Goal: Information Seeking & Learning: Learn about a topic

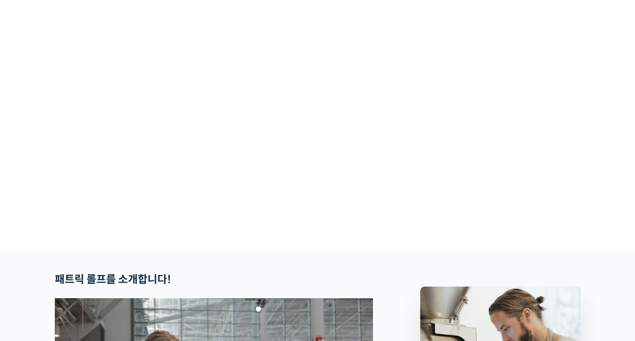
scroll to position [134, 0]
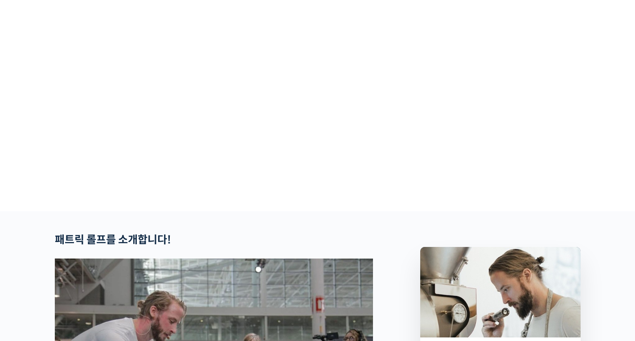
click at [262, 100] on video at bounding box center [318, 53] width 526 height 307
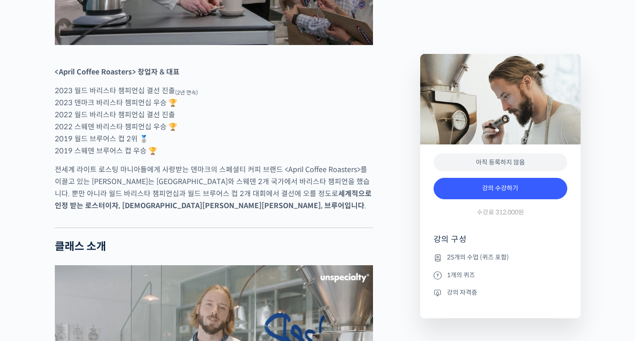
scroll to position [624, 0]
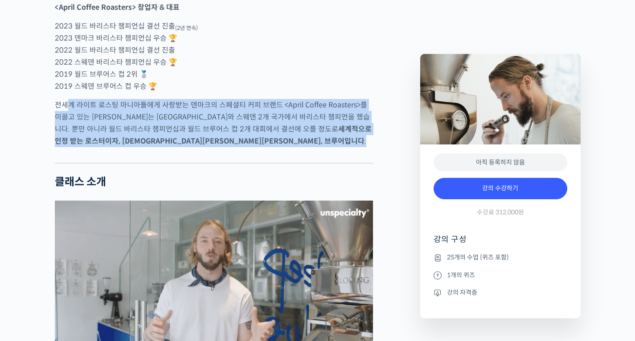
drag, startPoint x: 67, startPoint y: 138, endPoint x: 245, endPoint y: 169, distance: 180.1
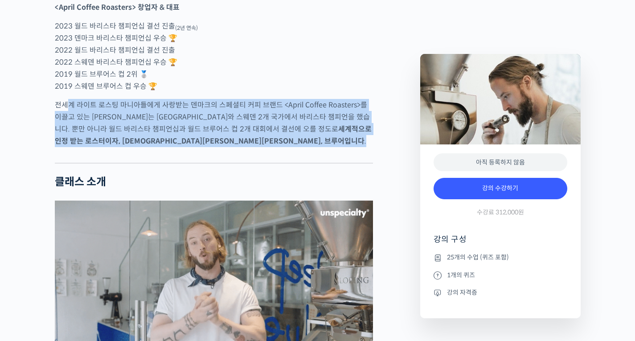
click at [245, 147] on p "전세계 라이트 로스팅 마니아들에게 사랑받는 덴마크의 스페셜티 커피 브랜드 <April Coffee Roasters>를 이끌고 있는 [PERSO…" at bounding box center [214, 123] width 318 height 48
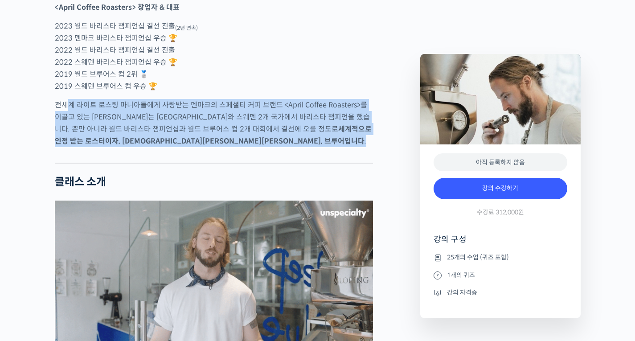
click at [203, 147] on p "전세계 라이트 로스팅 마니아들에게 사랑받는 덴마크의 스페셜티 커피 브랜드 <April Coffee Roasters>를 이끌고 있는 [PERSO…" at bounding box center [214, 123] width 318 height 48
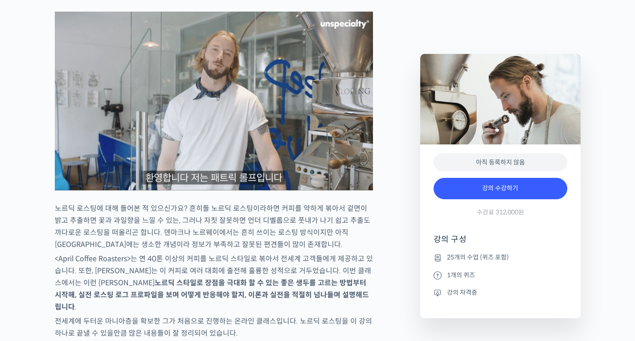
scroll to position [936, 0]
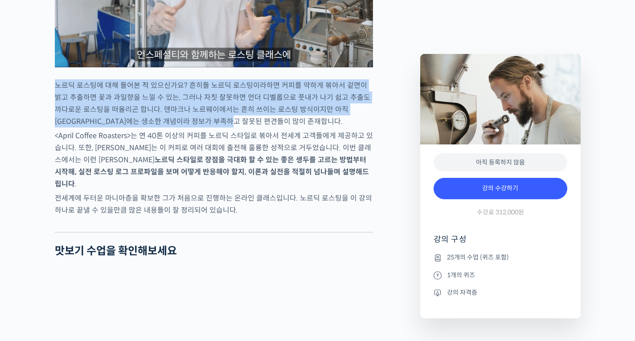
drag, startPoint x: 57, startPoint y: 117, endPoint x: 212, endPoint y: 152, distance: 158.4
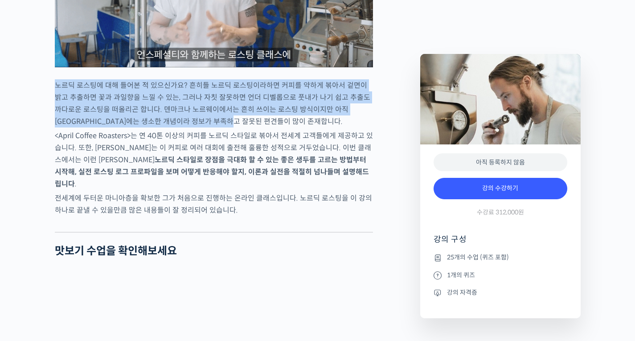
click at [212, 127] on p "노르딕 로스팅에 대해 들어본 적 있으신가요? 흔히들 노르딕 로스팅이라하면 커피를 약하게 볶아서 겉면이 밝고 추출하면 꽃과 과일향을 느낄 수 있…" at bounding box center [214, 103] width 318 height 48
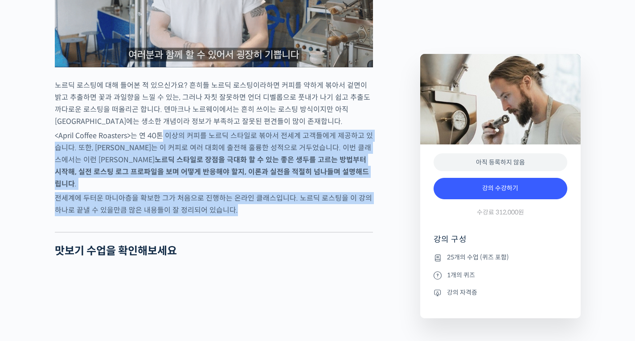
drag, startPoint x: 164, startPoint y: 166, endPoint x: 343, endPoint y: 231, distance: 190.4
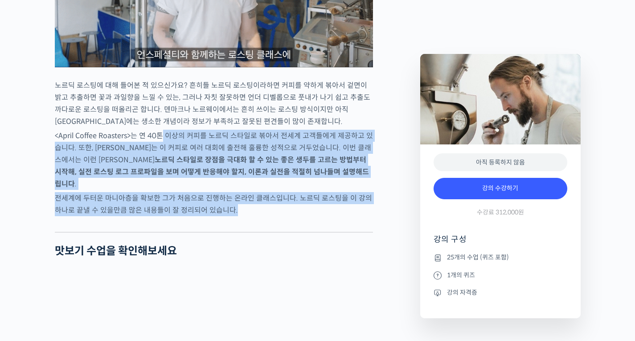
click at [318, 216] on p "전세계에 두터운 마니아층을 확보한 그가 처음으로 진행하는 온라인 클래스입니다. 노르딕 로스팅을 이 강의 하나로 끝낼 수 있을만큼 많은 내용들이…" at bounding box center [214, 204] width 318 height 24
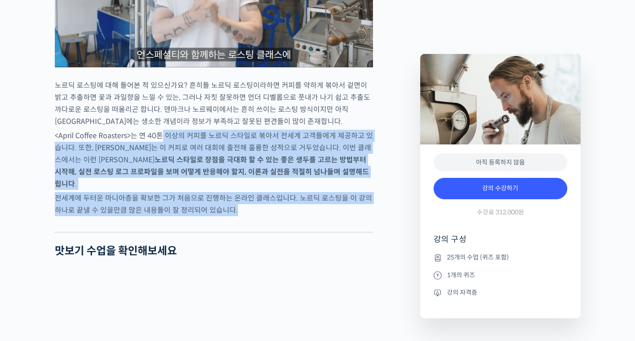
click at [302, 216] on p "전세계에 두터운 마니아층을 확보한 그가 처음으로 진행하는 온라인 클래스입니다. 노르딕 로스팅을 이 강의 하나로 끝낼 수 있을만큼 많은 내용들이…" at bounding box center [214, 204] width 318 height 24
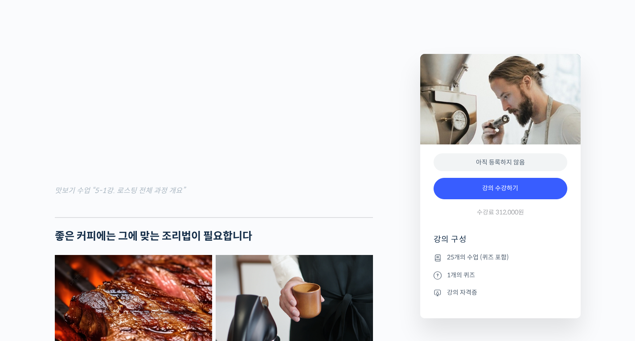
scroll to position [1471, 0]
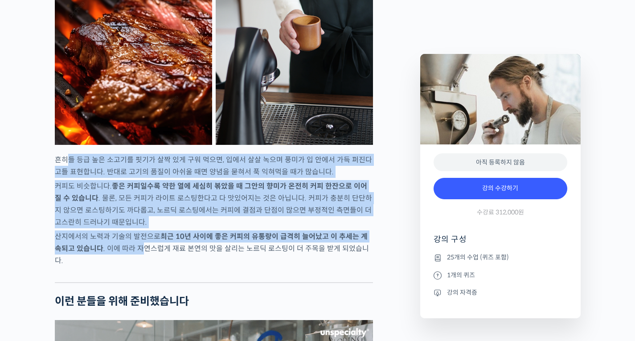
drag, startPoint x: 66, startPoint y: 184, endPoint x: 131, endPoint y: 263, distance: 103.5
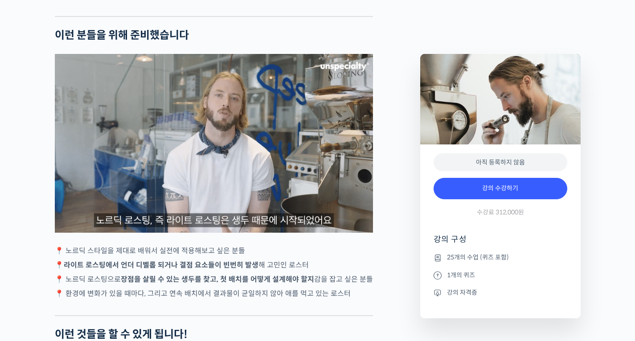
scroll to position [1738, 0]
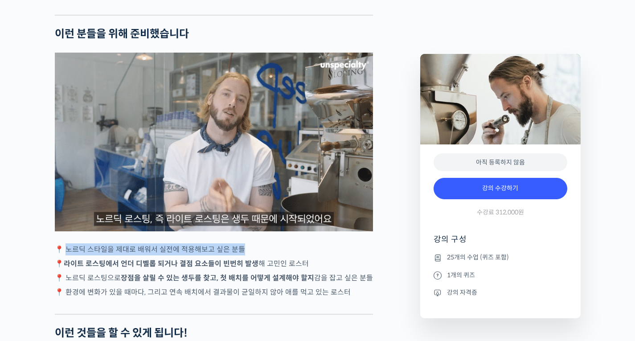
drag, startPoint x: 66, startPoint y: 260, endPoint x: 245, endPoint y: 263, distance: 179.2
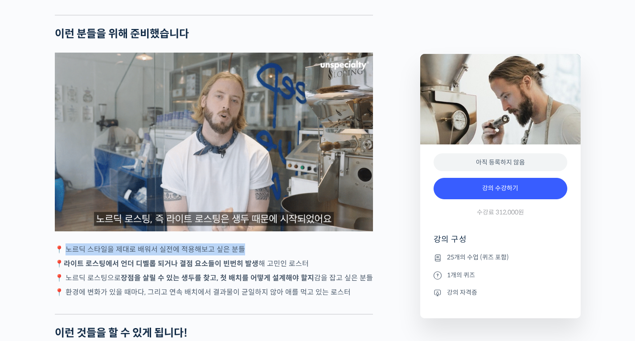
click at [245, 255] on p "📍 노르딕 스타일을 제대로 배워서 실전에 적용해보고 싶은 분들" at bounding box center [214, 249] width 318 height 12
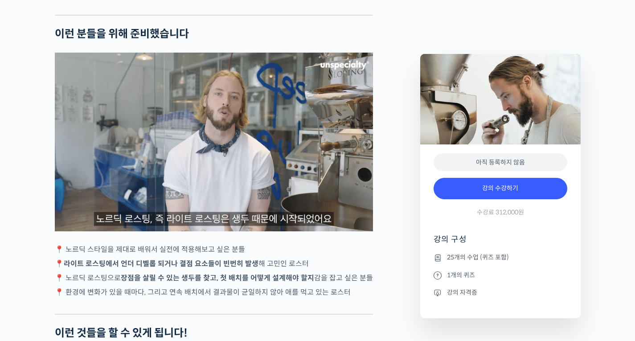
click at [229, 267] on strong "라이트 로스팅에서 언더 디벨롭 되거나 결점 요소들이 빈번히 발생" at bounding box center [161, 263] width 195 height 9
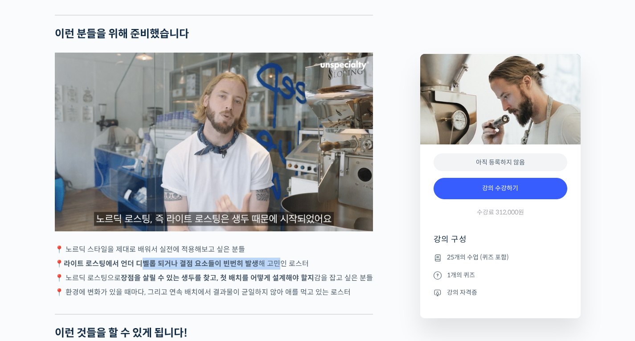
drag, startPoint x: 145, startPoint y: 274, endPoint x: 279, endPoint y: 277, distance: 133.7
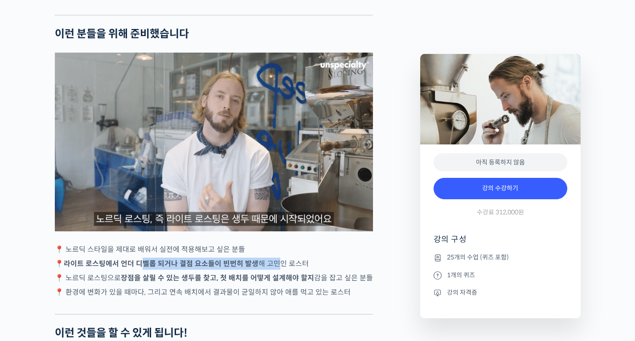
click at [279, 270] on p "📍 라이트 로스팅에서 언더 디벨롭 되거나 결점 요소들이 빈번히 발생 해 고민인 로스터" at bounding box center [214, 264] width 318 height 12
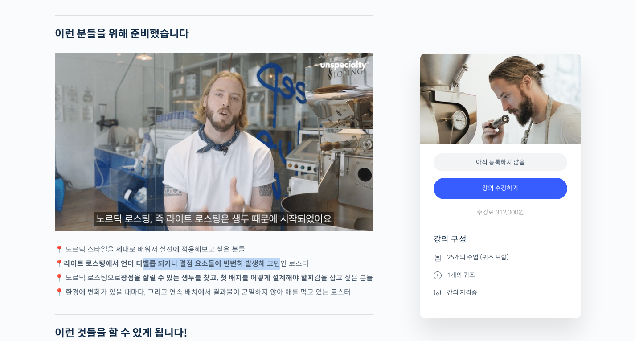
click at [273, 270] on p "📍 라이트 로스팅에서 언더 디벨롭 되거나 결점 요소들이 빈번히 발생 해 고민인 로스터" at bounding box center [214, 264] width 318 height 12
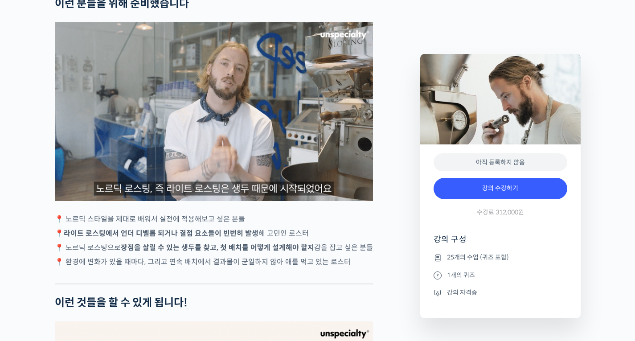
scroll to position [1783, 0]
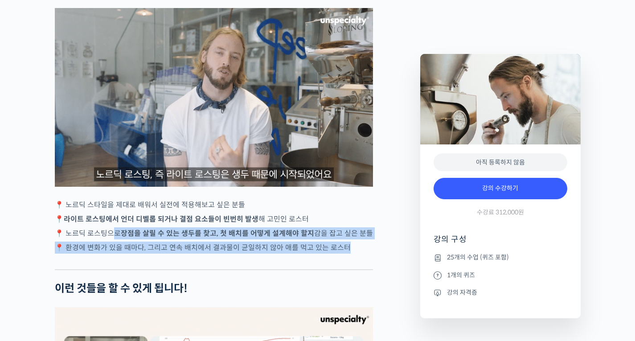
drag, startPoint x: 117, startPoint y: 245, endPoint x: 341, endPoint y: 261, distance: 224.8
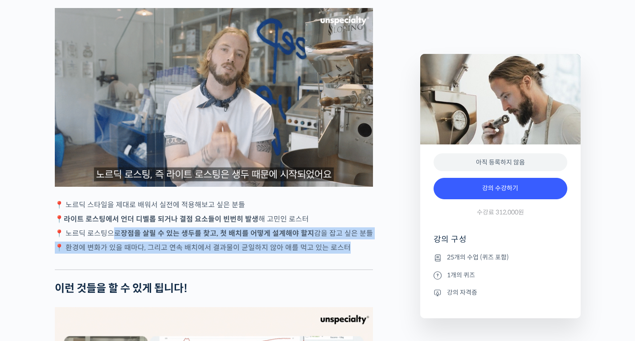
click at [341, 254] on p "📍 환경에 변화가 있을 때마다, 그리고 연속 배치에서 결과물이 균일하지 않아 애를 먹고 있는 로스터" at bounding box center [214, 248] width 318 height 12
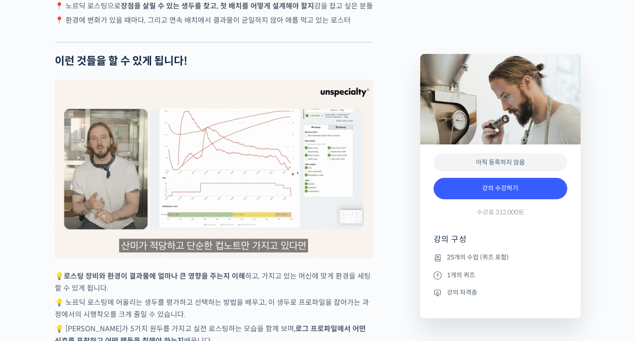
scroll to position [2095, 0]
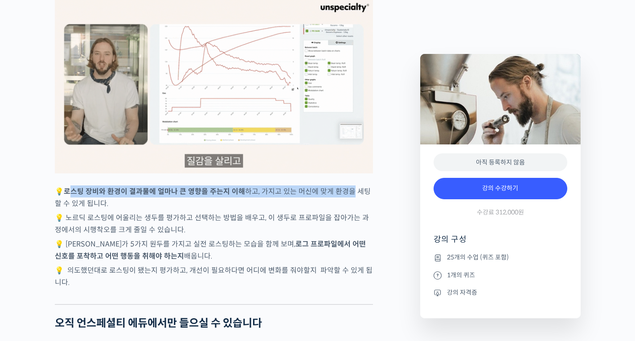
drag, startPoint x: 73, startPoint y: 201, endPoint x: 350, endPoint y: 205, distance: 277.2
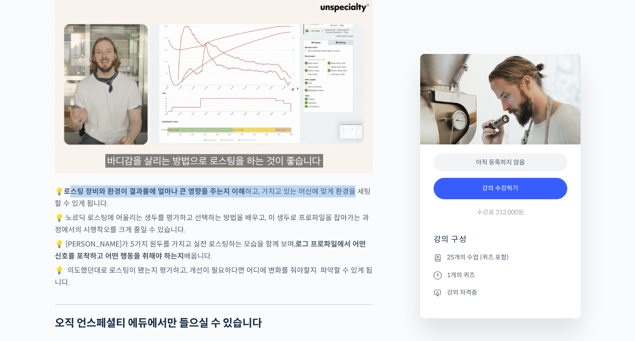
click at [350, 205] on p "💡 로스팅 장비와 환경이 결과물에 얼마나 큰 영향을 주는지 이해 하고, 가지고 있는 머신에 맞게 환경을 세팅할 수 있게 됩니다." at bounding box center [214, 197] width 318 height 24
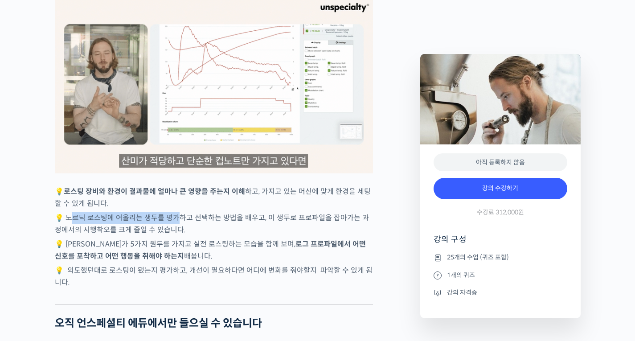
drag, startPoint x: 71, startPoint y: 225, endPoint x: 180, endPoint y: 221, distance: 109.7
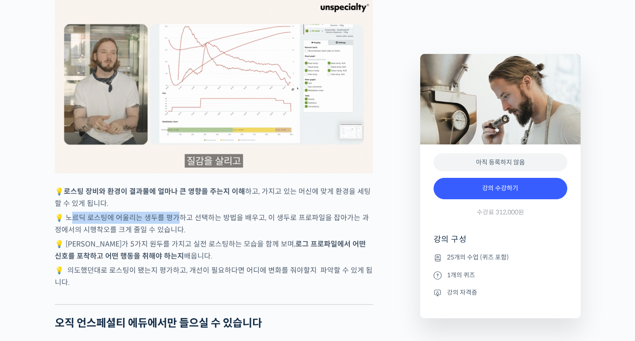
click at [180, 222] on p "💡 노르딕 로스팅에 어울리는 생두를 평가하고 선택하는 방법을 배우고, 이 생두로 프로파일을 잡아가는 과정에서의 시행착오를 크게 줄일 수 있습니…" at bounding box center [214, 224] width 318 height 24
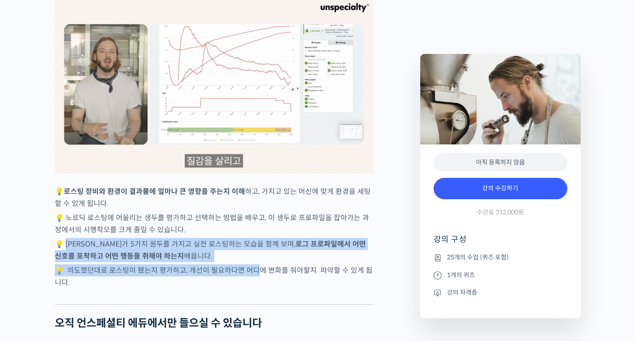
drag, startPoint x: 66, startPoint y: 250, endPoint x: 250, endPoint y: 273, distance: 186.3
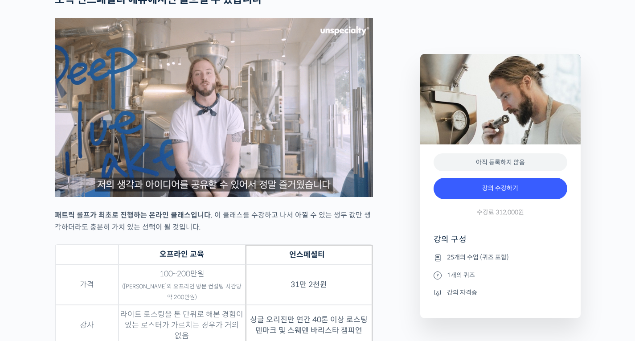
scroll to position [2540, 0]
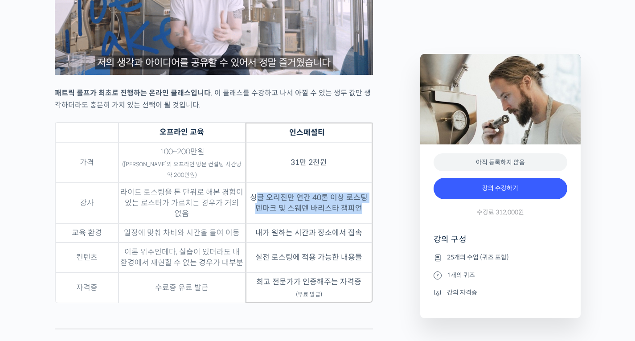
drag, startPoint x: 256, startPoint y: 205, endPoint x: 366, endPoint y: 219, distance: 110.5
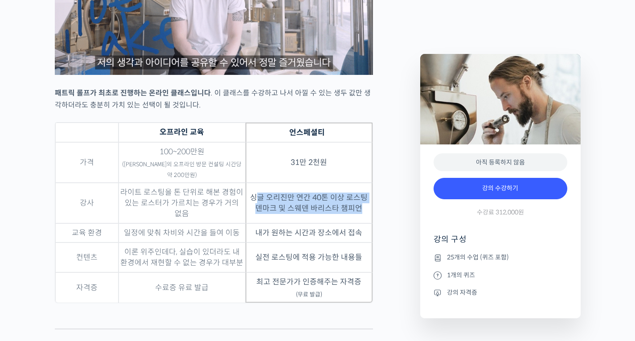
click at [366, 219] on td "싱글 오리진만 연간 40톤 이상 로스팅 덴마크 및 스웨덴 바리스타 챔피언" at bounding box center [309, 203] width 127 height 41
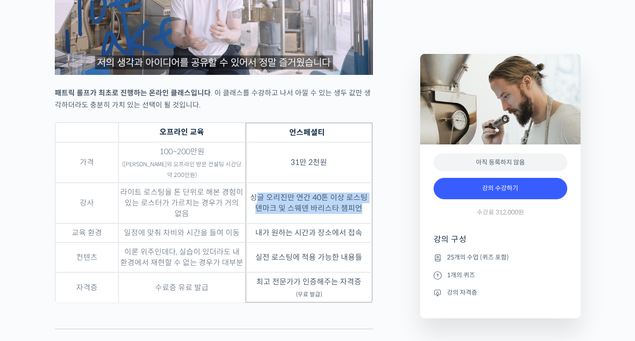
click at [366, 219] on td "싱글 오리진만 연간 40톤 이상 로스팅 덴마크 및 스웨덴 바리스타 챔피언" at bounding box center [309, 203] width 127 height 41
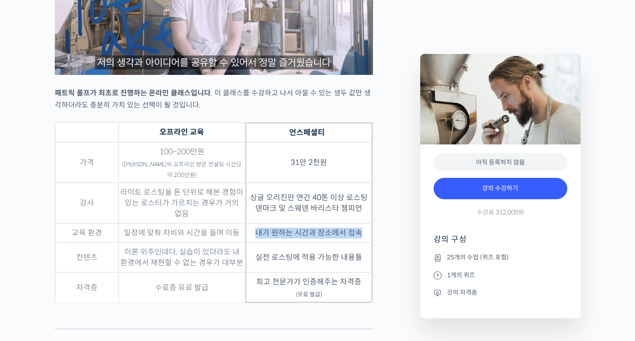
drag, startPoint x: 256, startPoint y: 241, endPoint x: 370, endPoint y: 249, distance: 114.3
click at [370, 242] on td "내가 원하는 시간과 장소에서 접속" at bounding box center [309, 232] width 127 height 19
click at [324, 264] on td "실전 로스팅에 적용 가능한 내용들" at bounding box center [309, 257] width 127 height 30
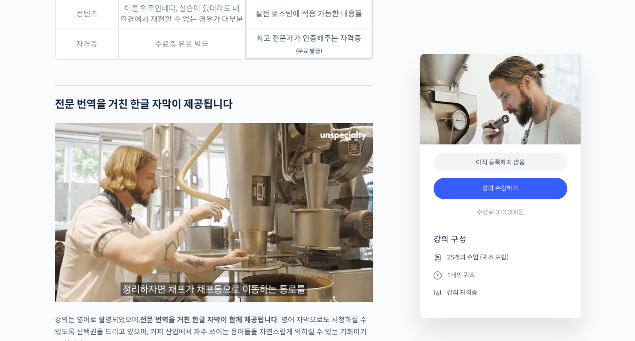
scroll to position [2852, 0]
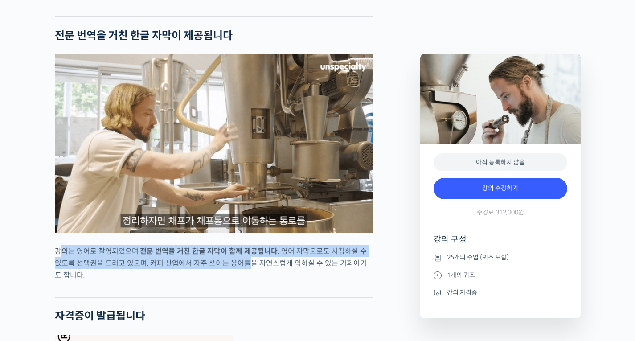
drag, startPoint x: 59, startPoint y: 254, endPoint x: 242, endPoint y: 268, distance: 184.1
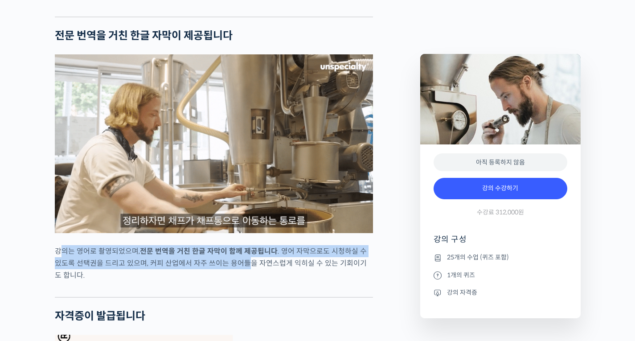
click at [242, 268] on p "강의는 영어로 촬영되었으며, 전문 번역을 거친 한글 자막이 함께 제공됩니다 . 영어 자막으로도 시청하실 수 있도록 선택권을 드리고 있으며, 커…" at bounding box center [214, 263] width 318 height 36
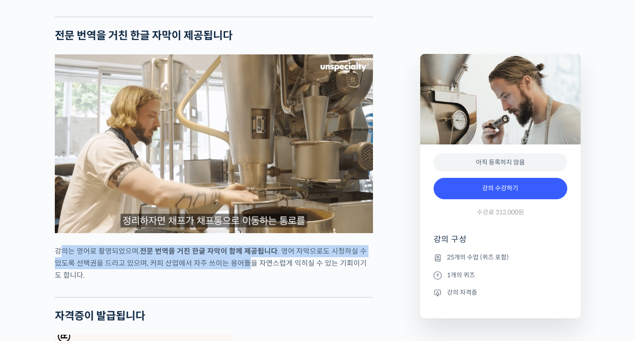
click at [242, 268] on p "강의는 영어로 촬영되었으며, 전문 번역을 거친 한글 자막이 함께 제공됩니다 . 영어 자막으로도 시청하실 수 있도록 선택권을 드리고 있으며, 커…" at bounding box center [214, 263] width 318 height 36
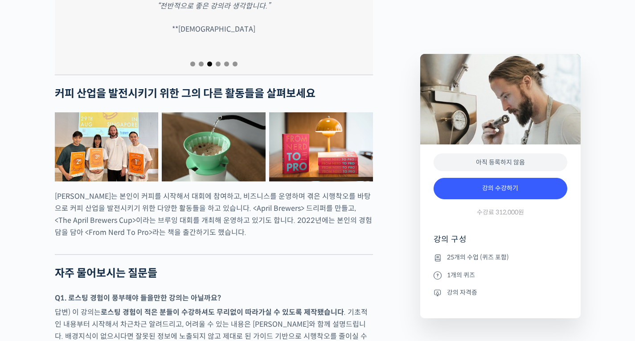
scroll to position [3743, 0]
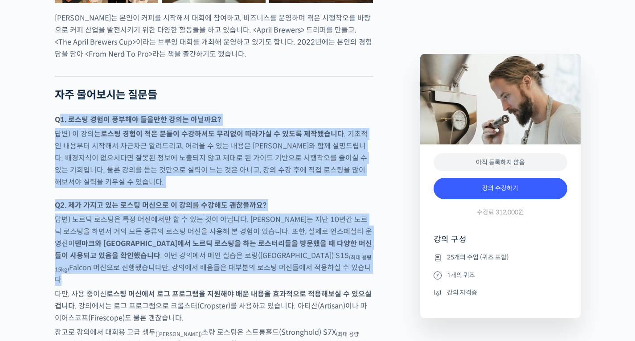
drag, startPoint x: 59, startPoint y: 118, endPoint x: 232, endPoint y: 261, distance: 224.8
click at [232, 261] on p "답변) 노르딕 로스팅은 특정 머신에서만 할 수 있는 것이 아닙니다. [PERSON_NAME]는 지난 10년간 노르딕 로스팅을 하면서 거의 모든…" at bounding box center [214, 249] width 318 height 72
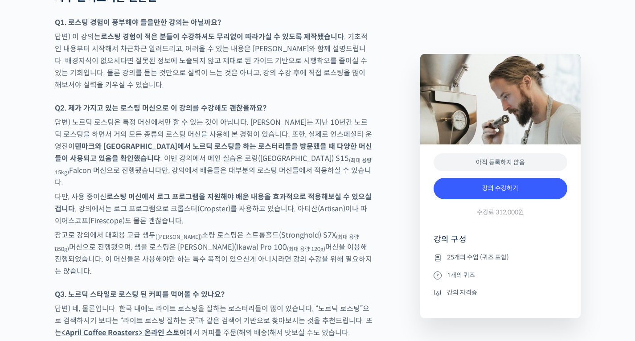
scroll to position [3877, 0]
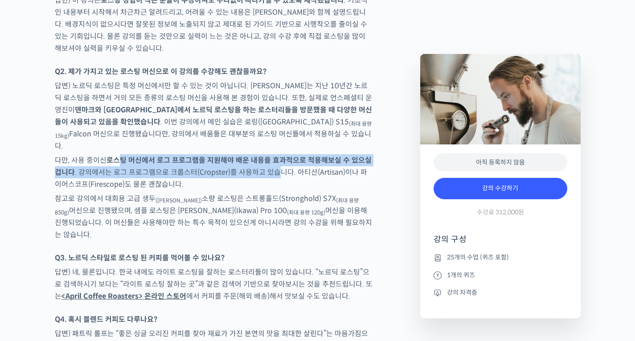
drag, startPoint x: 117, startPoint y: 142, endPoint x: 278, endPoint y: 155, distance: 161.4
click at [278, 155] on p "다만, 사용 중이신 로스팅 머신에서 로그 프로그램을 지원해야 배운 내용을 효과적으로 적용해보실 수 있으실 겁니다 . 강의에서는 로그 프로그램으…" at bounding box center [214, 172] width 318 height 36
click at [278, 156] on p "다만, 사용 중이신 로스팅 머신에서 로그 프로그램을 지원해야 배운 내용을 효과적으로 적용해보실 수 있으실 겁니다 . 강의에서는 로그 프로그램으…" at bounding box center [214, 172] width 318 height 36
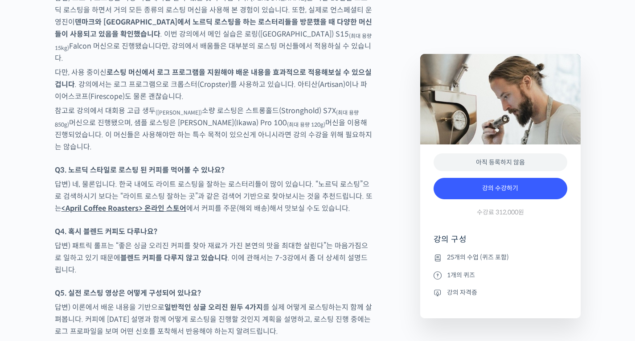
scroll to position [3966, 0]
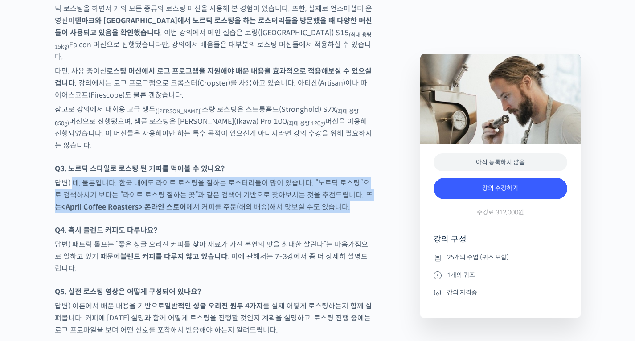
drag, startPoint x: 74, startPoint y: 156, endPoint x: 346, endPoint y: 180, distance: 273.4
click at [346, 180] on p "답변) 네, 물론입니다. 한국 내에도 라이트 로스팅을 잘하는 로스터리들이 많이 있습니다. “노르딕 로스팅”으로 검색하시기 보다는 “라이트 로스…" at bounding box center [214, 195] width 318 height 36
click at [338, 179] on p "답변) 네, 물론입니다. 한국 내에도 라이트 로스팅을 잘하는 로스터리들이 많이 있습니다. “노르딕 로스팅”으로 검색하시기 보다는 “라이트 로스…" at bounding box center [214, 195] width 318 height 36
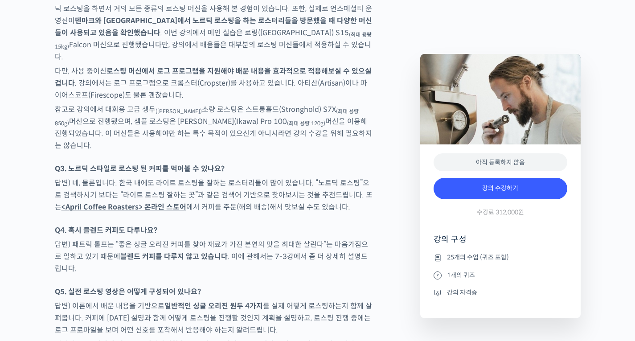
click at [99, 202] on strong "<April Coffee Roasters> 온라인 스토어" at bounding box center [123, 206] width 125 height 9
drag, startPoint x: 190, startPoint y: 181, endPoint x: 294, endPoint y: 179, distance: 103.9
click at [294, 179] on p "답변) 네, 물론입니다. 한국 내에도 라이트 로스팅을 잘하는 로스터리들이 많이 있습니다. “노르딕 로스팅”으로 검색하시기 보다는 “라이트 로스…" at bounding box center [214, 195] width 318 height 36
click at [287, 215] on div at bounding box center [214, 219] width 318 height 9
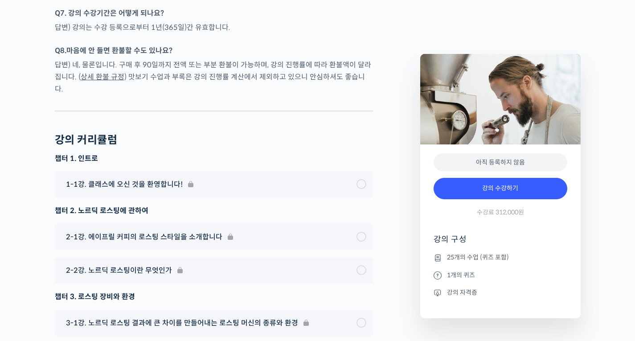
scroll to position [4635, 0]
